Goal: Check status: Check status

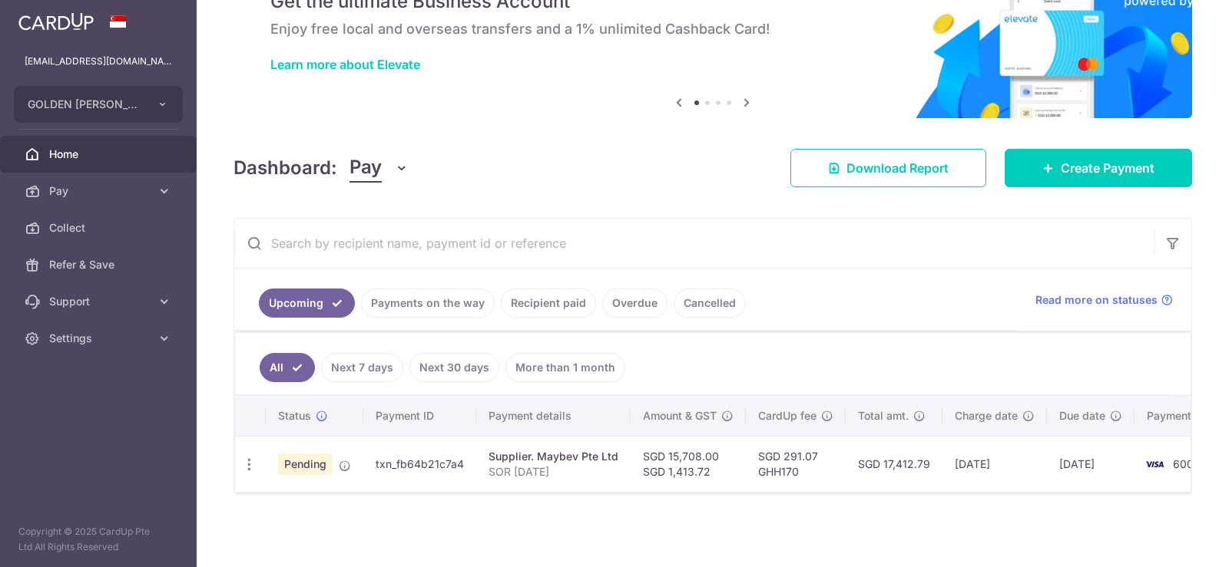
scroll to position [86, 0]
click at [399, 293] on link "Payments on the way" at bounding box center [428, 303] width 134 height 29
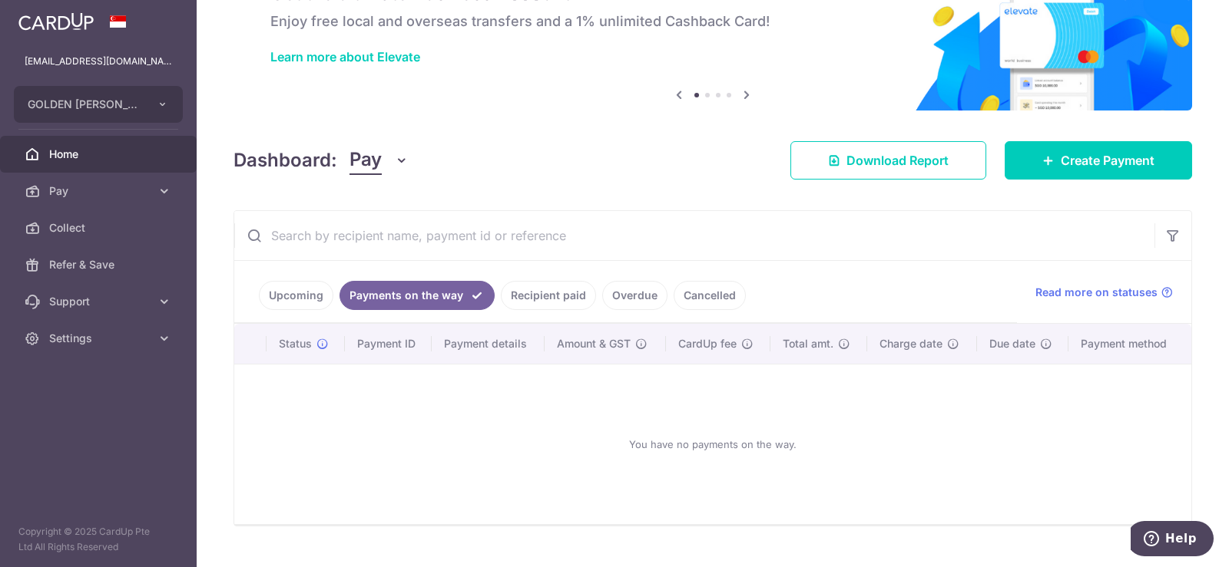
click at [709, 292] on link "Cancelled" at bounding box center [709, 295] width 72 height 29
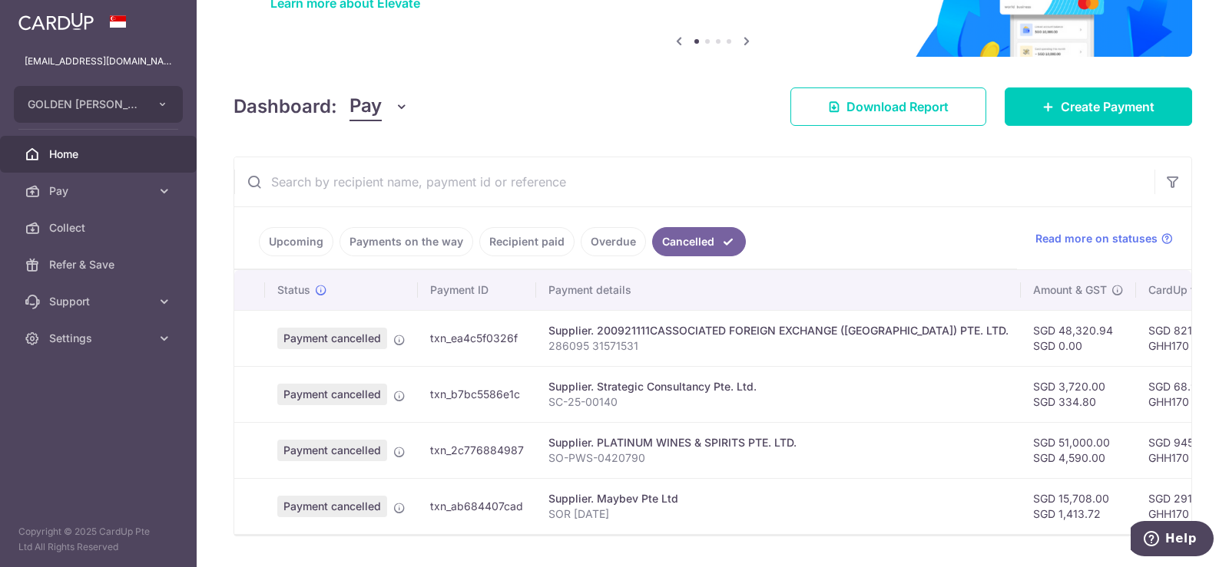
scroll to position [163, 0]
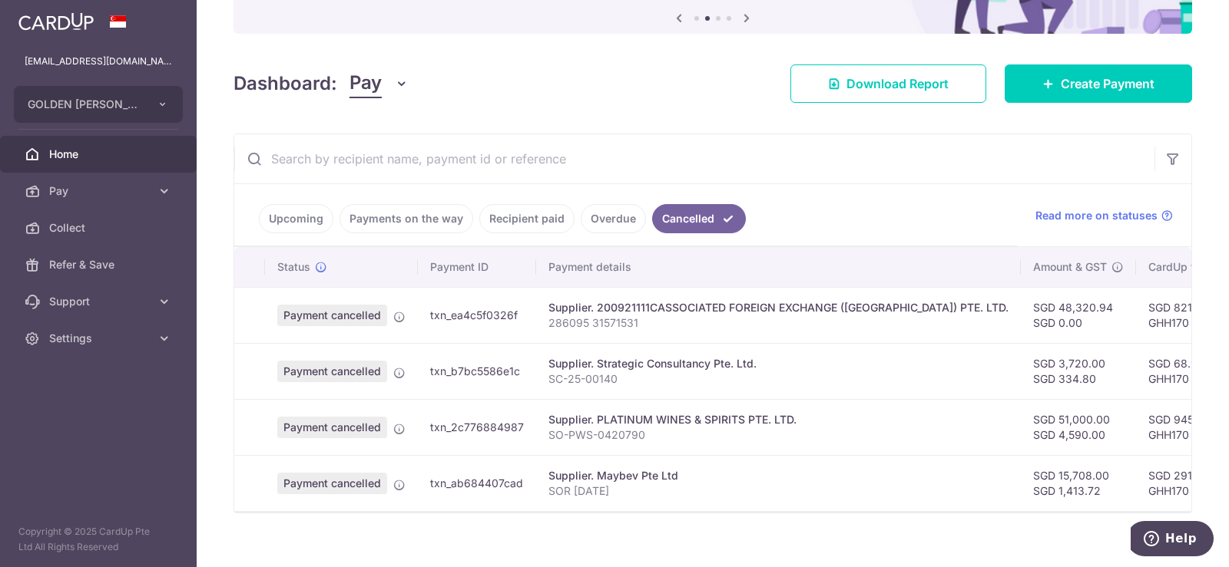
click at [601, 220] on link "Overdue" at bounding box center [613, 218] width 65 height 29
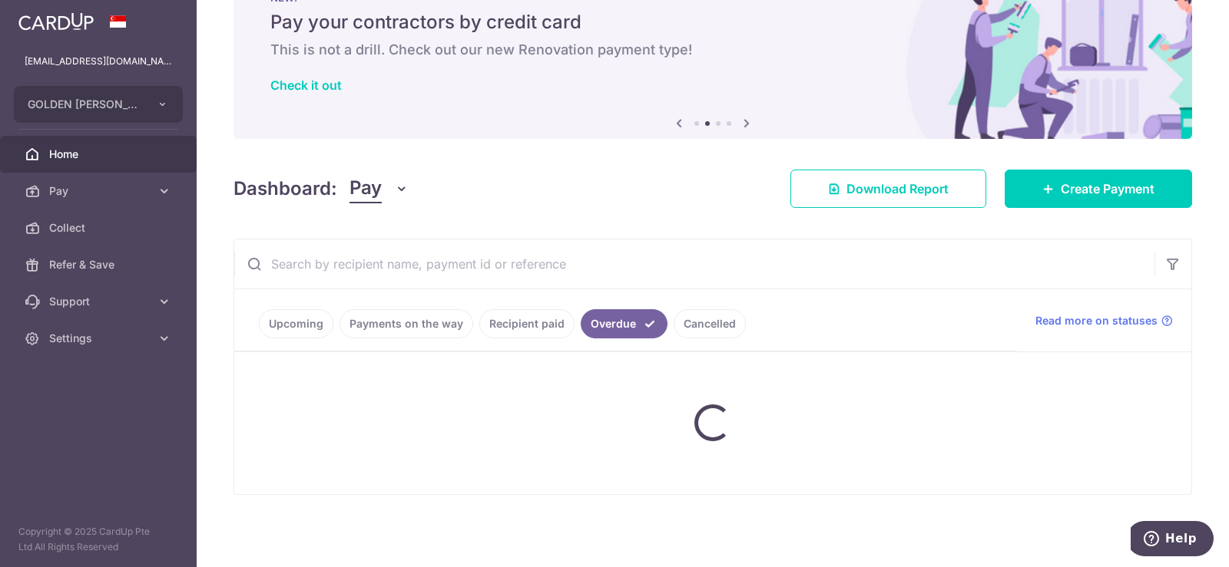
scroll to position [117, 0]
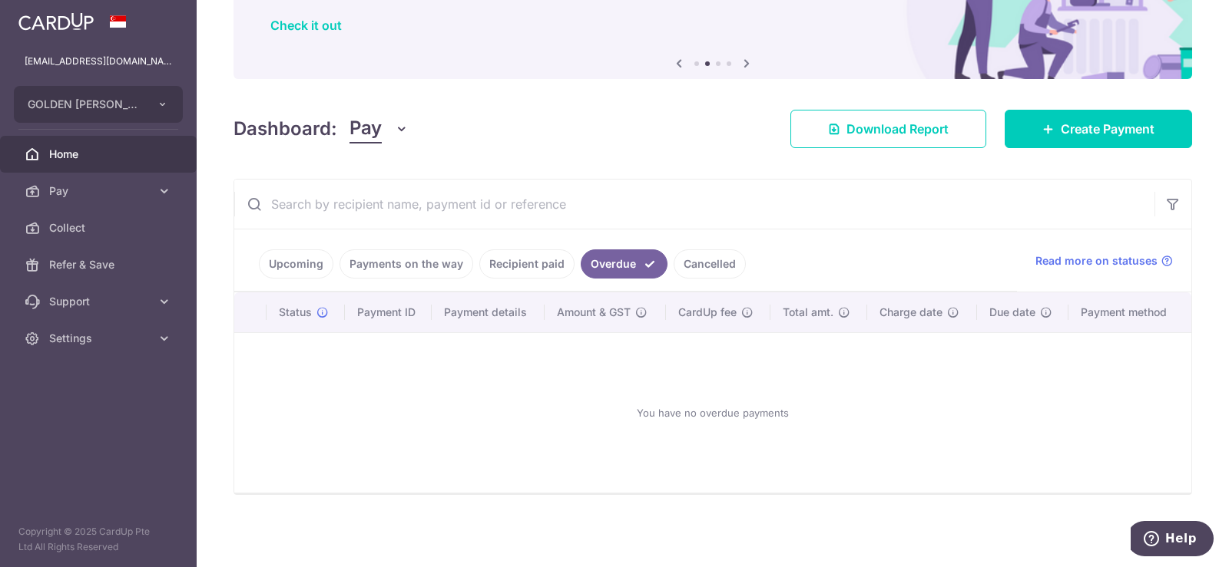
click at [521, 262] on link "Recipient paid" at bounding box center [526, 264] width 95 height 29
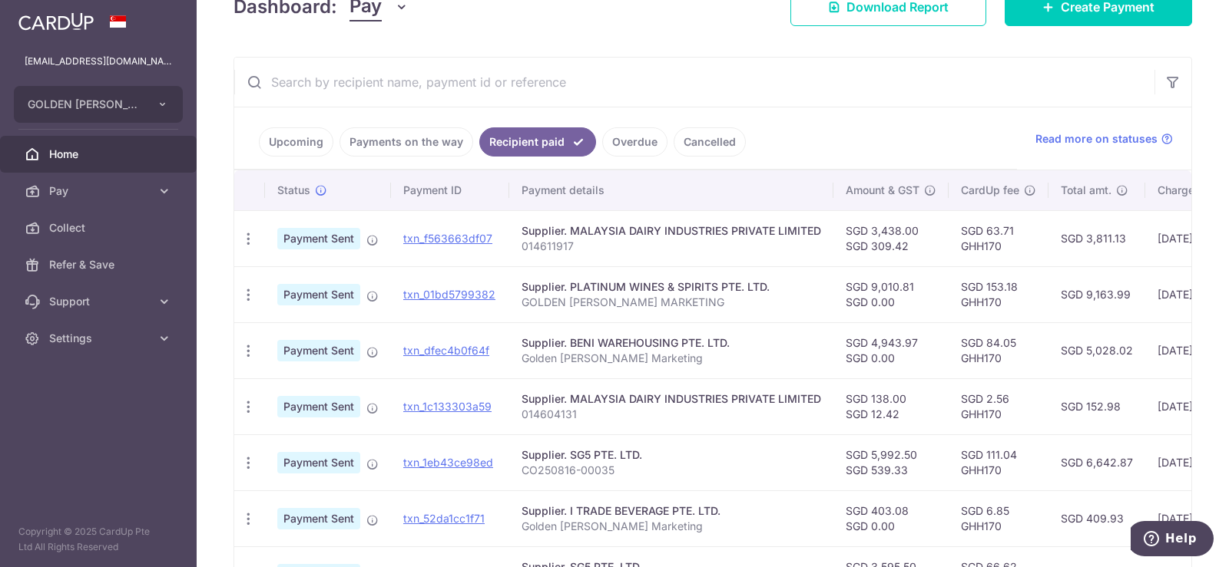
scroll to position [163, 0]
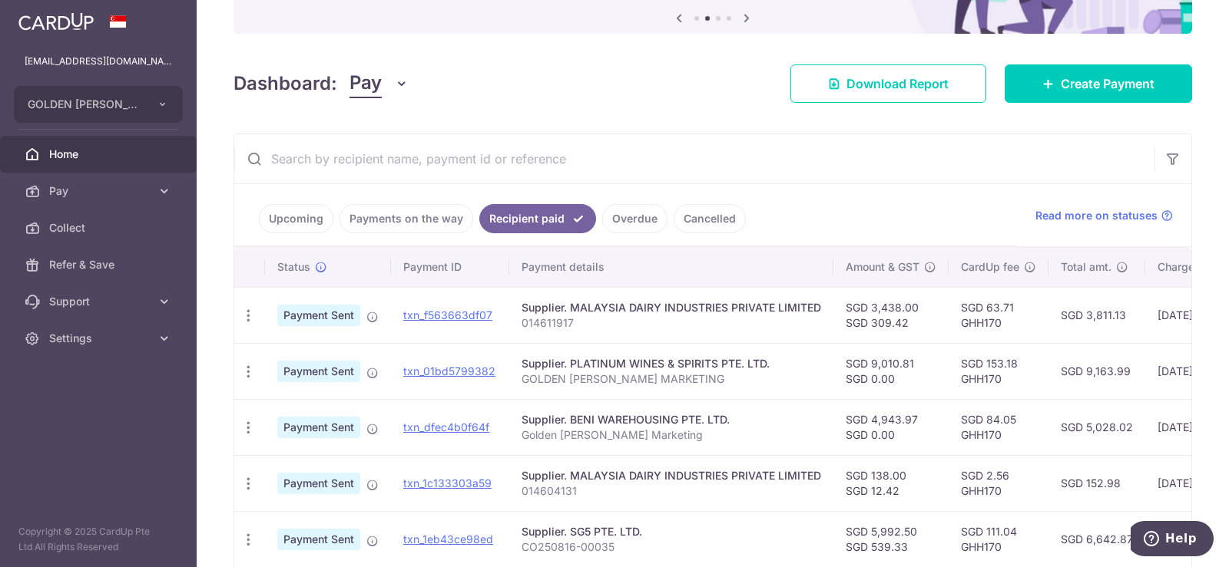
click at [414, 220] on link "Payments on the way" at bounding box center [406, 218] width 134 height 29
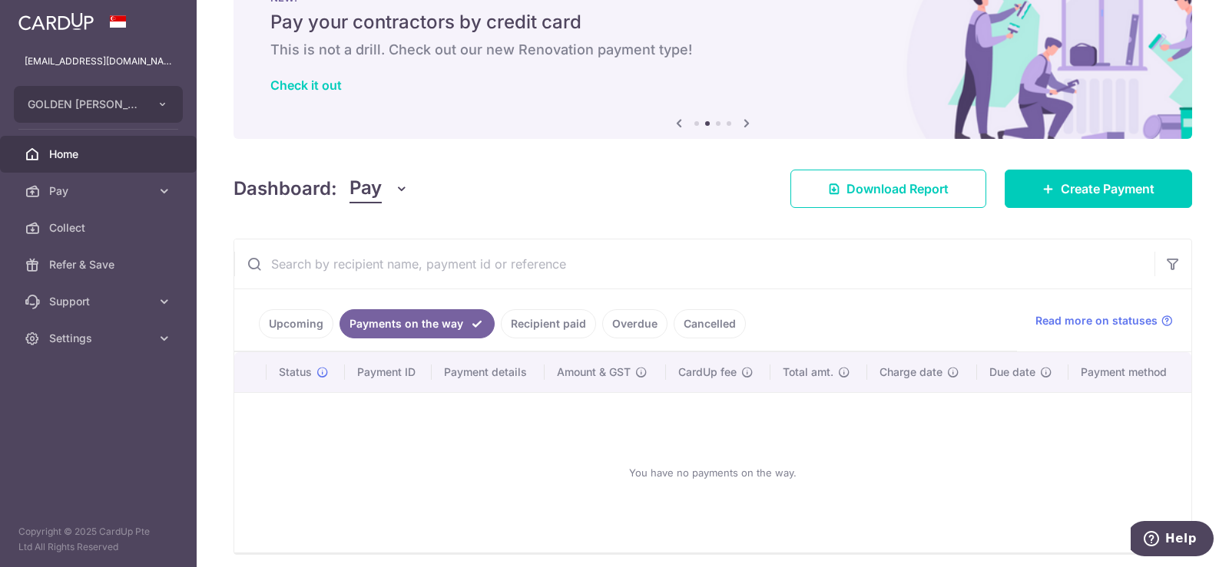
scroll to position [117, 0]
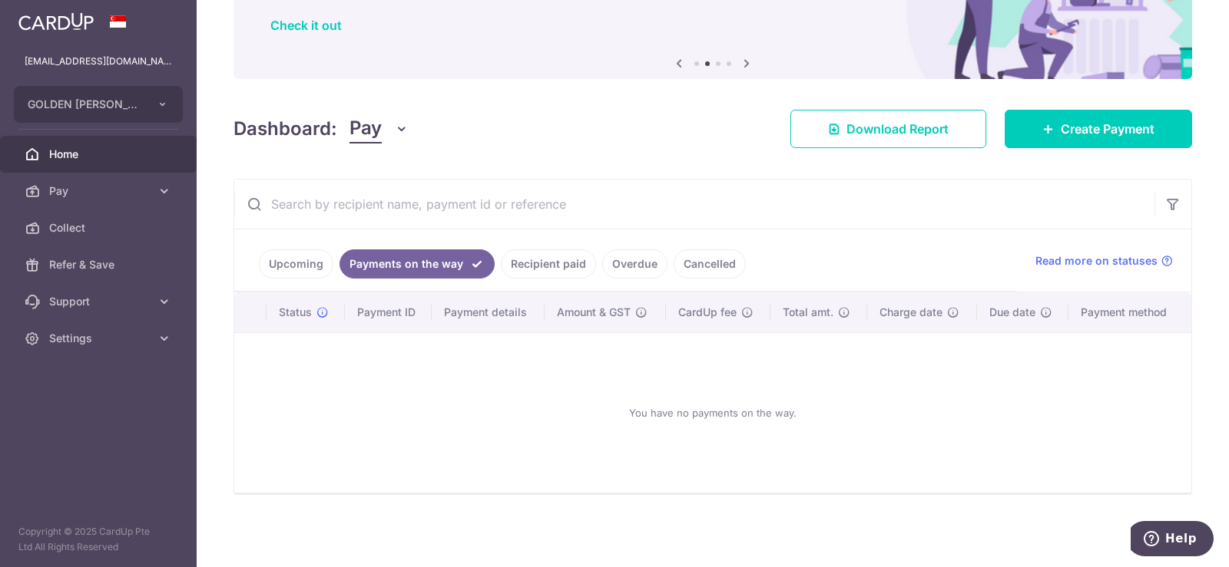
click at [287, 265] on link "Upcoming" at bounding box center [296, 264] width 74 height 29
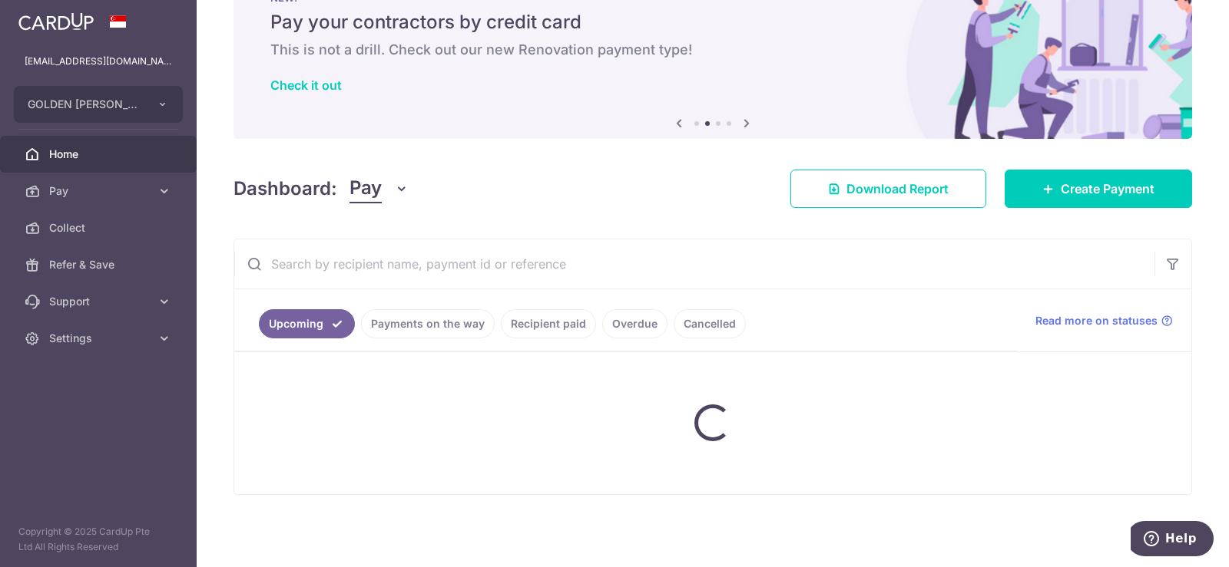
scroll to position [86, 0]
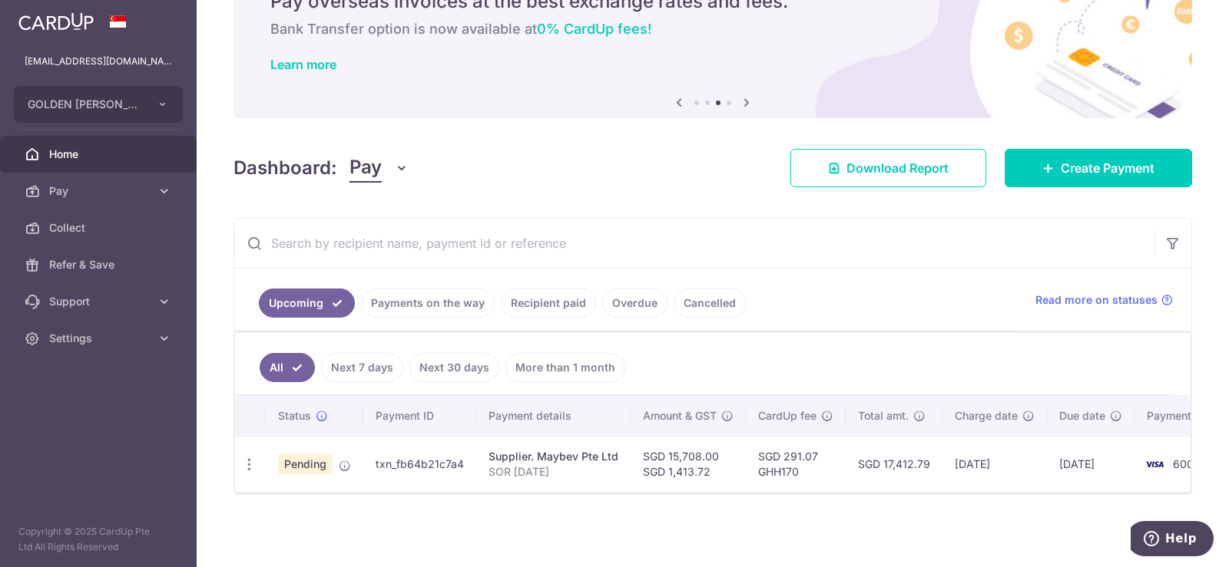
click at [704, 293] on link "Cancelled" at bounding box center [709, 303] width 72 height 29
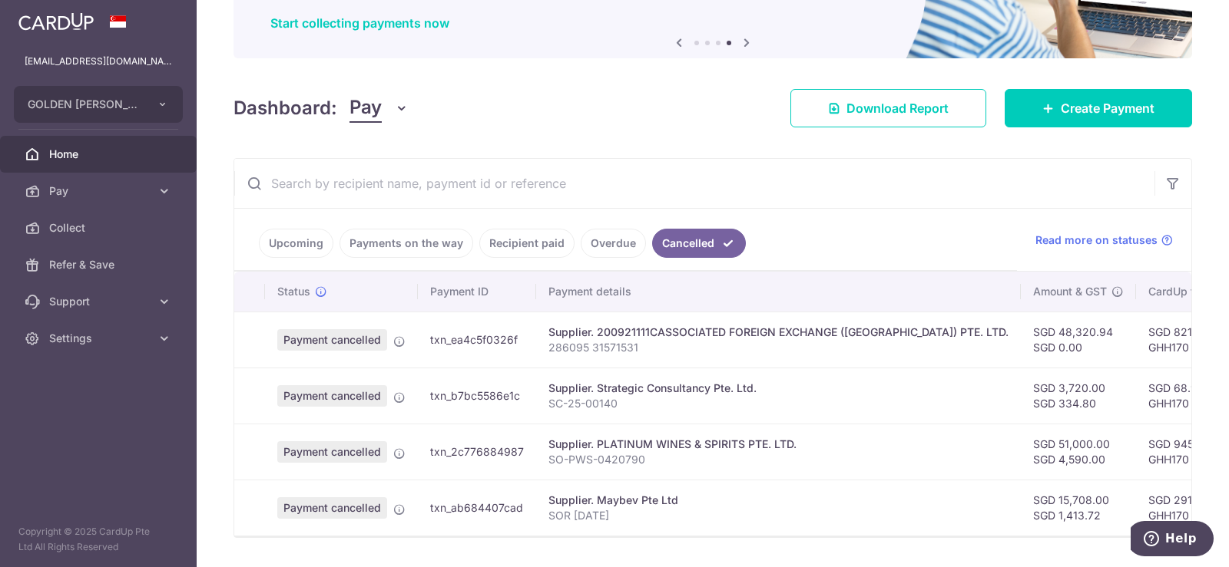
scroll to position [189, 0]
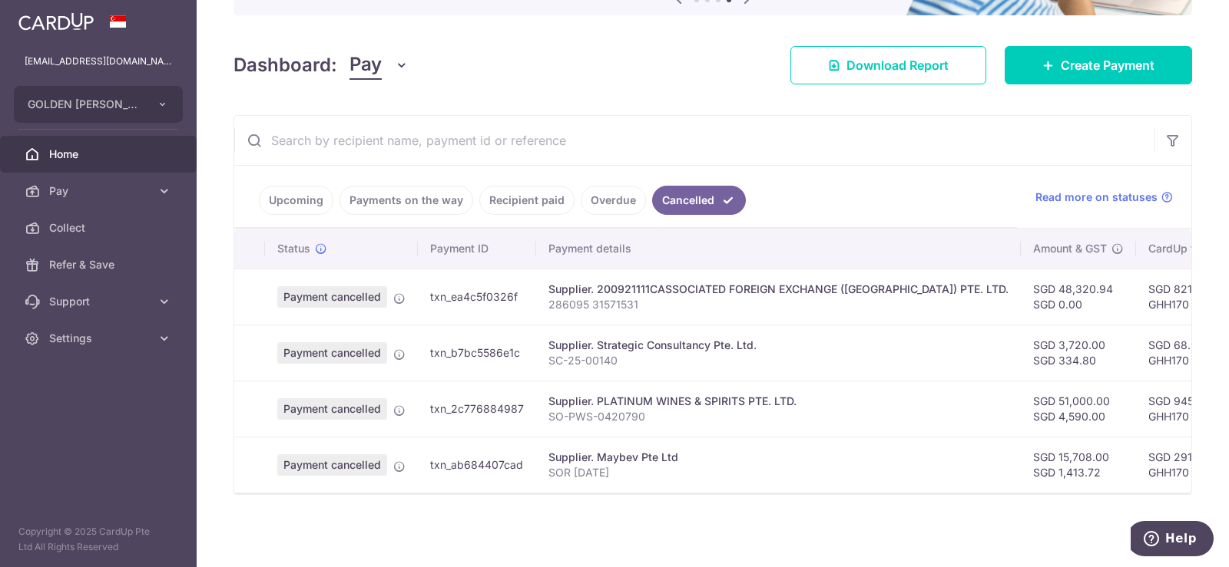
click at [291, 186] on link "Upcoming" at bounding box center [296, 200] width 74 height 29
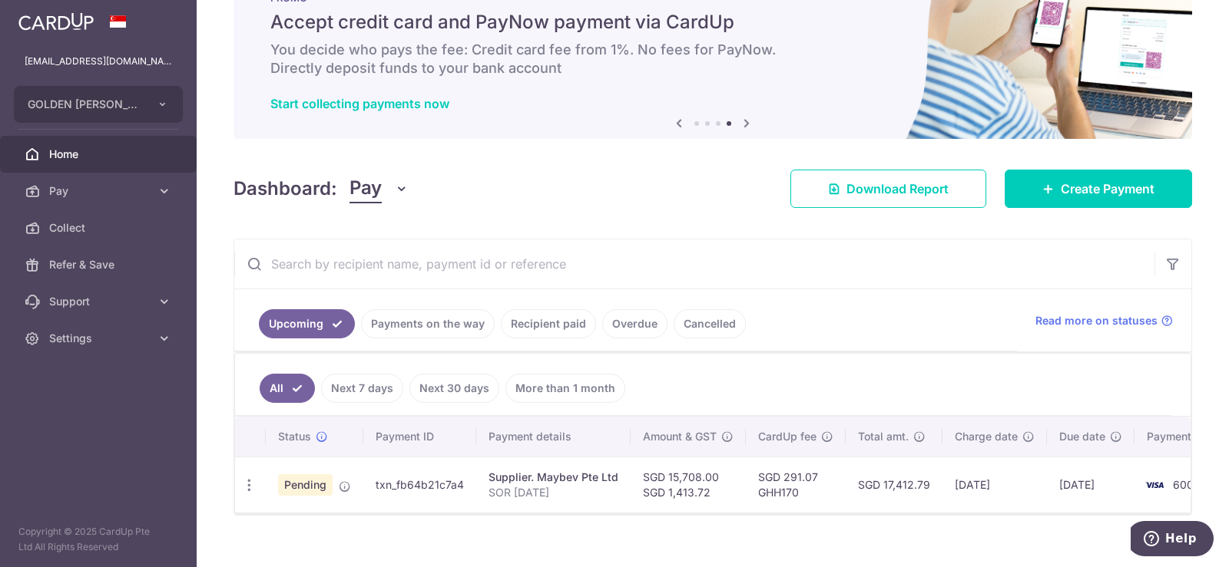
scroll to position [86, 0]
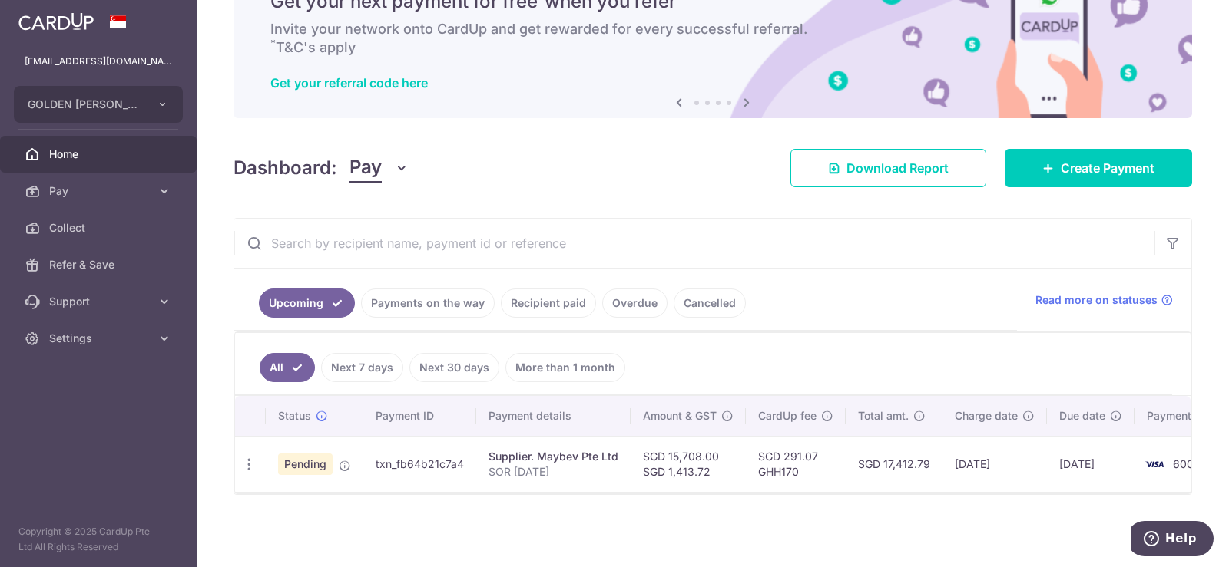
click at [452, 292] on link "Payments on the way" at bounding box center [428, 303] width 134 height 29
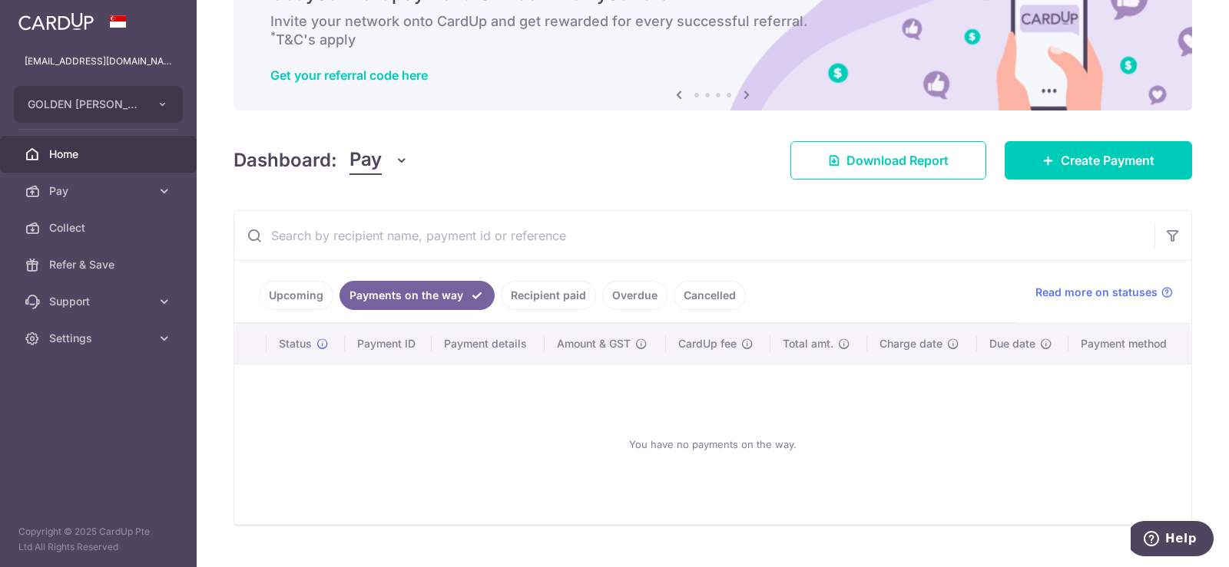
click at [546, 293] on link "Recipient paid" at bounding box center [548, 295] width 95 height 29
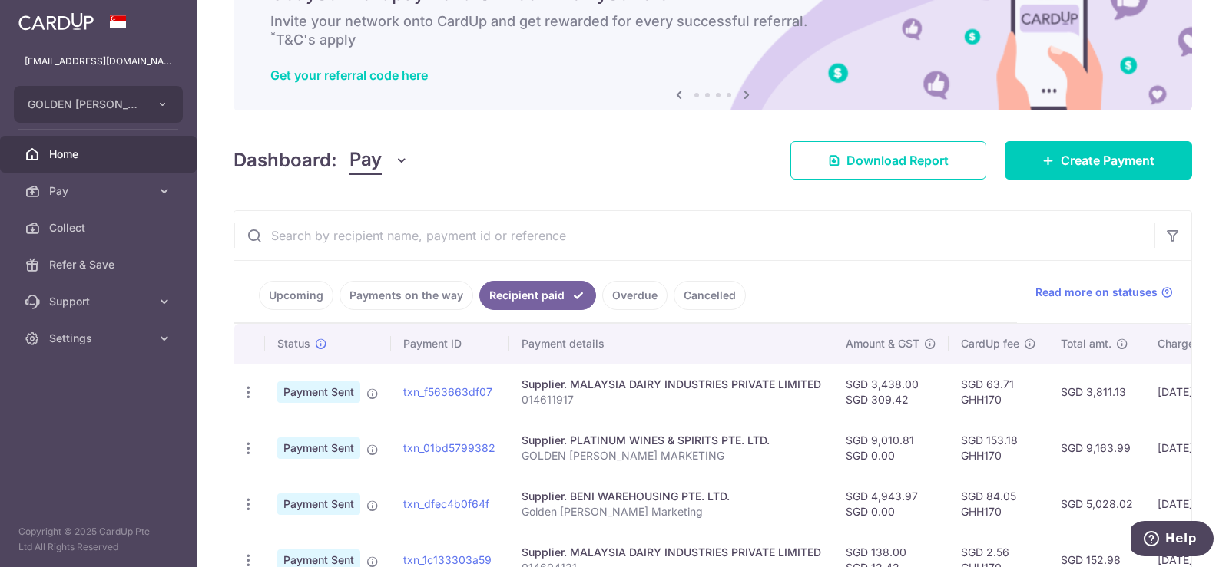
click at [287, 295] on link "Upcoming" at bounding box center [296, 295] width 74 height 29
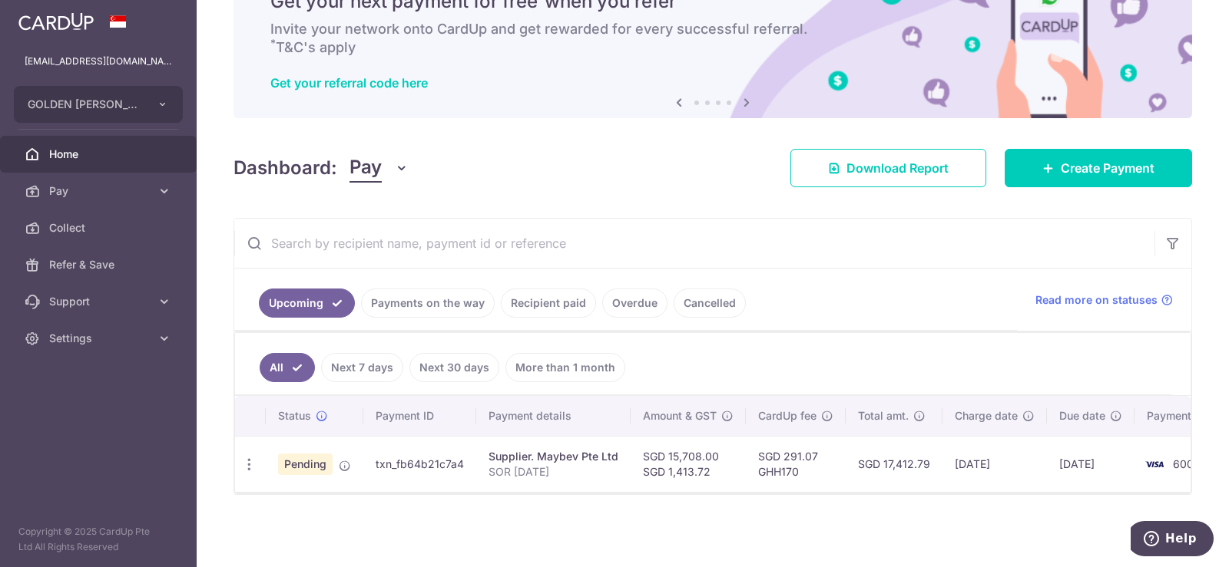
click at [422, 296] on link "Payments on the way" at bounding box center [428, 303] width 134 height 29
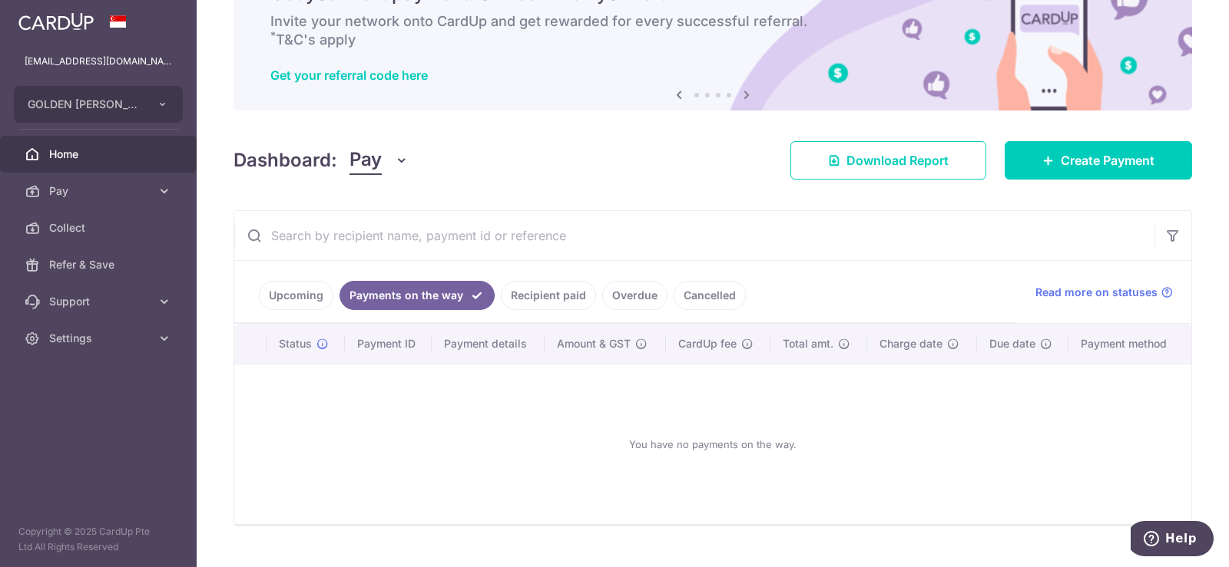
click at [541, 293] on link "Recipient paid" at bounding box center [548, 295] width 95 height 29
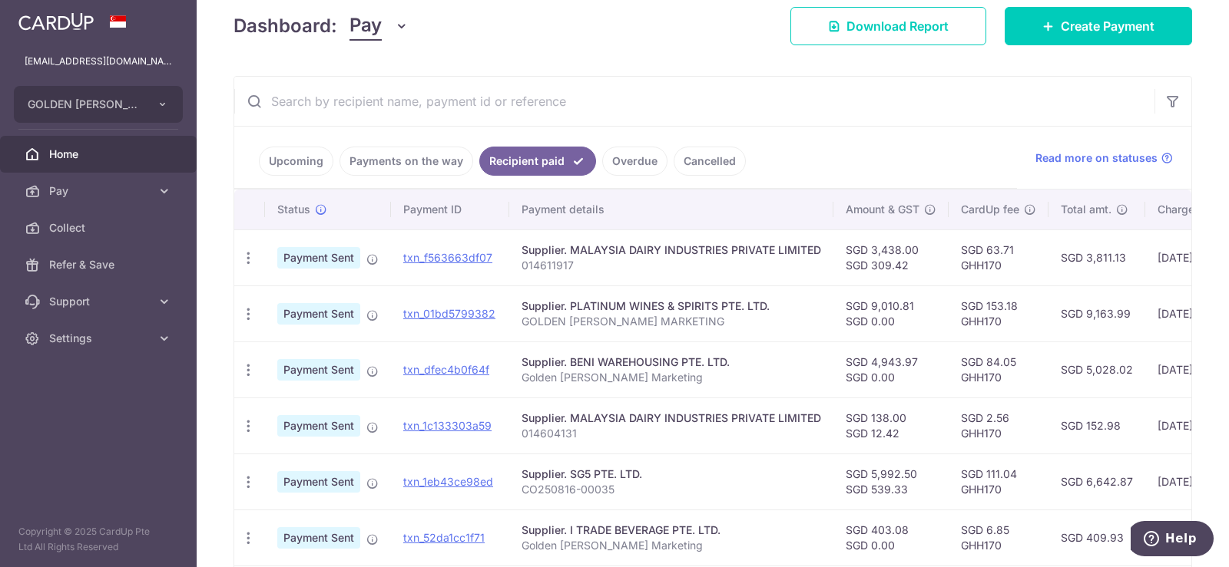
scroll to position [240, 0]
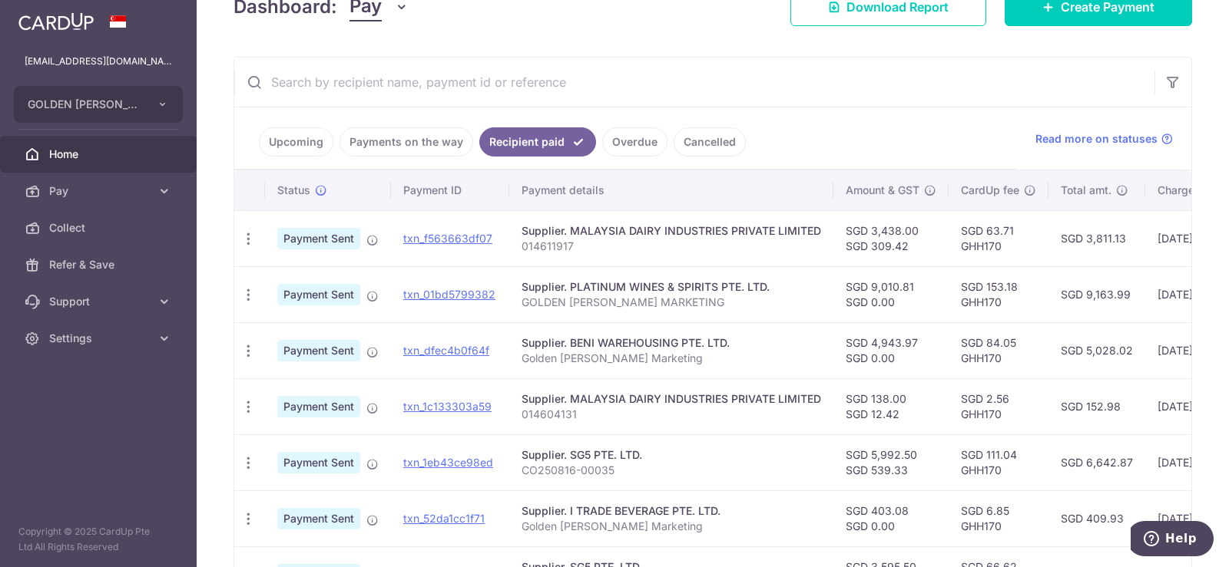
click at [637, 141] on link "Overdue" at bounding box center [634, 141] width 65 height 29
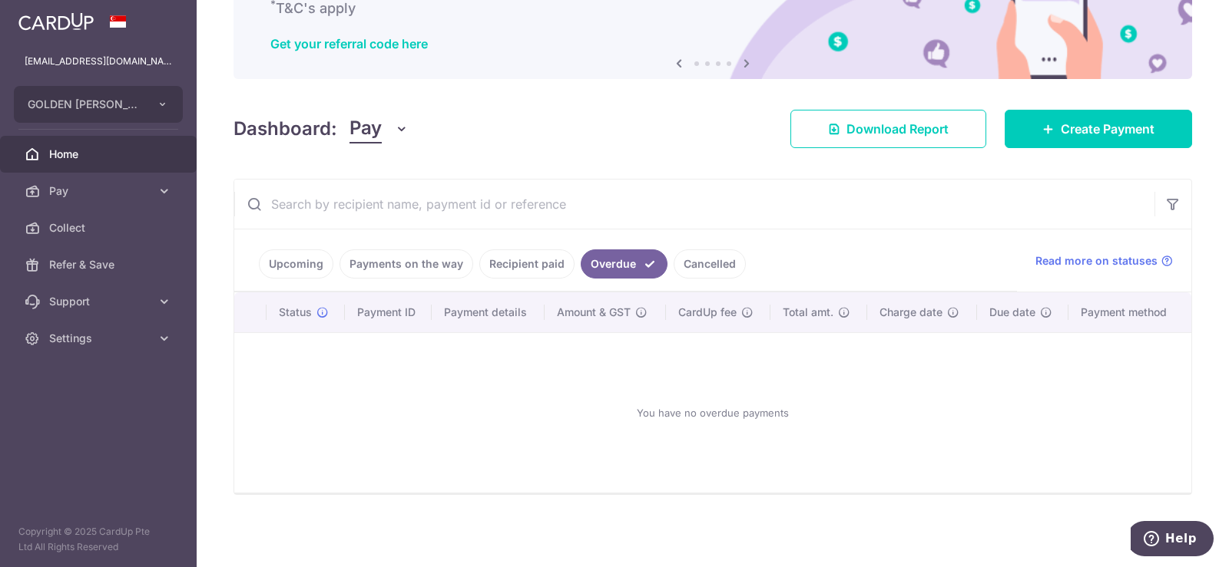
click at [703, 262] on link "Cancelled" at bounding box center [709, 264] width 72 height 29
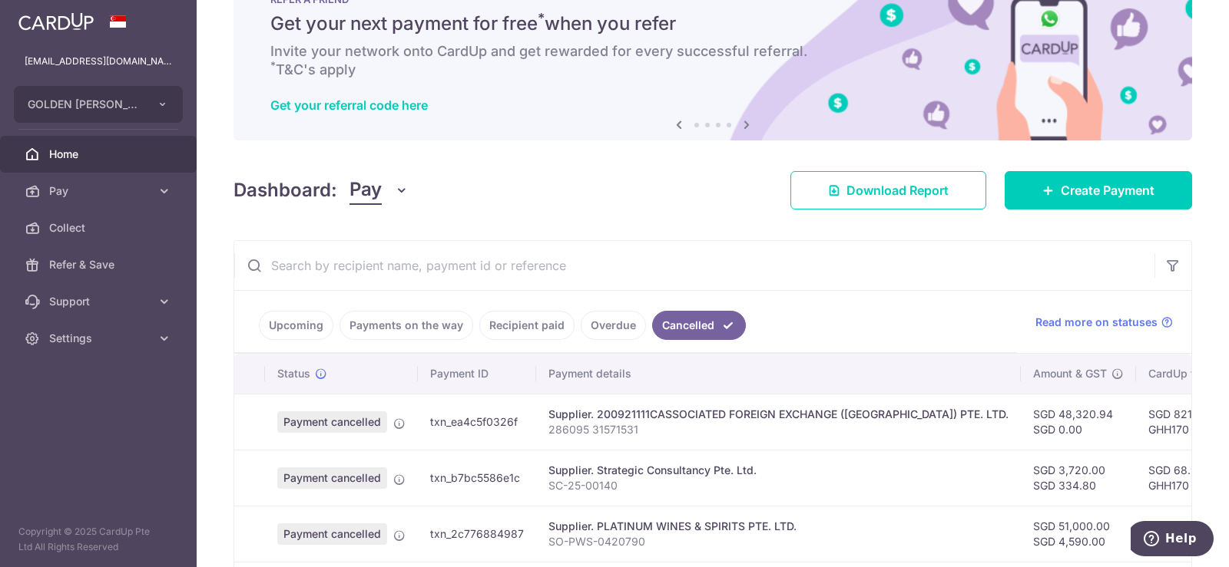
scroll to position [0, 0]
